Goal: Task Accomplishment & Management: Complete application form

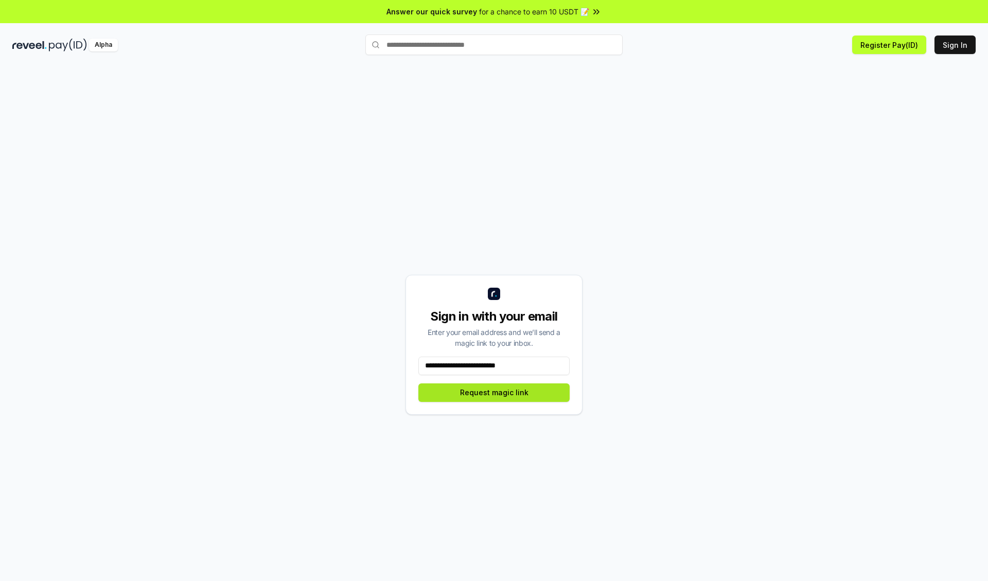
type input "**********"
click at [494, 392] on button "Request magic link" at bounding box center [493, 392] width 151 height 19
